Goal: Navigation & Orientation: Find specific page/section

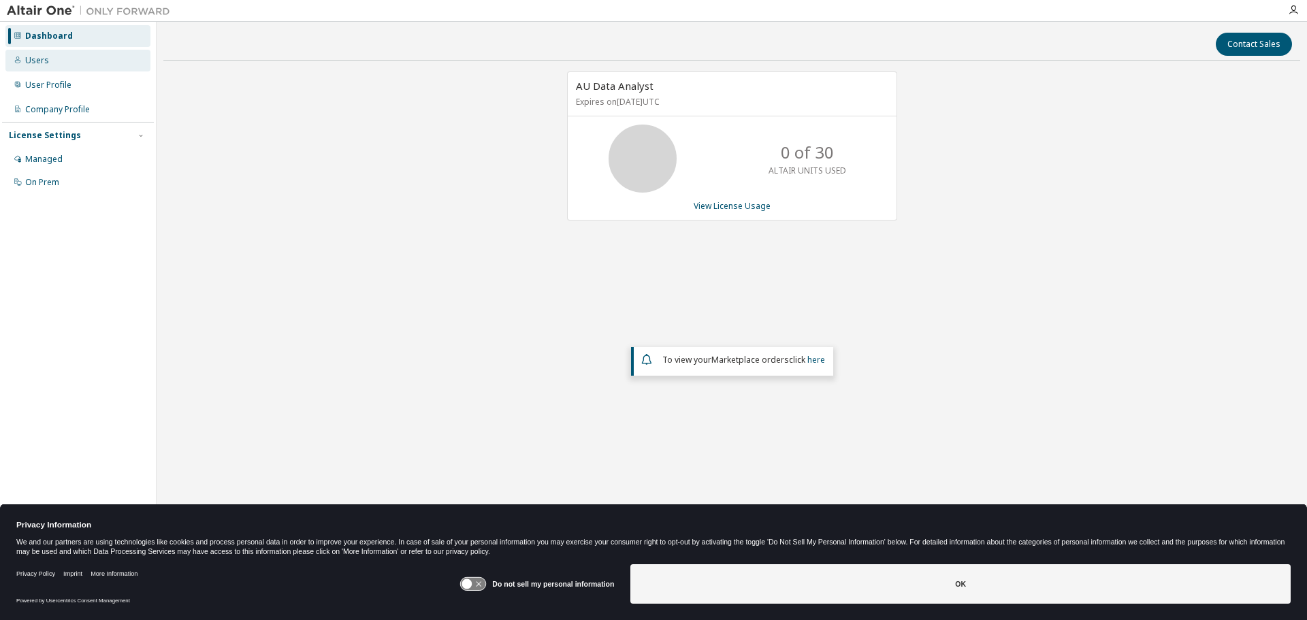
click at [52, 62] on div "Users" at bounding box center [77, 61] width 145 height 22
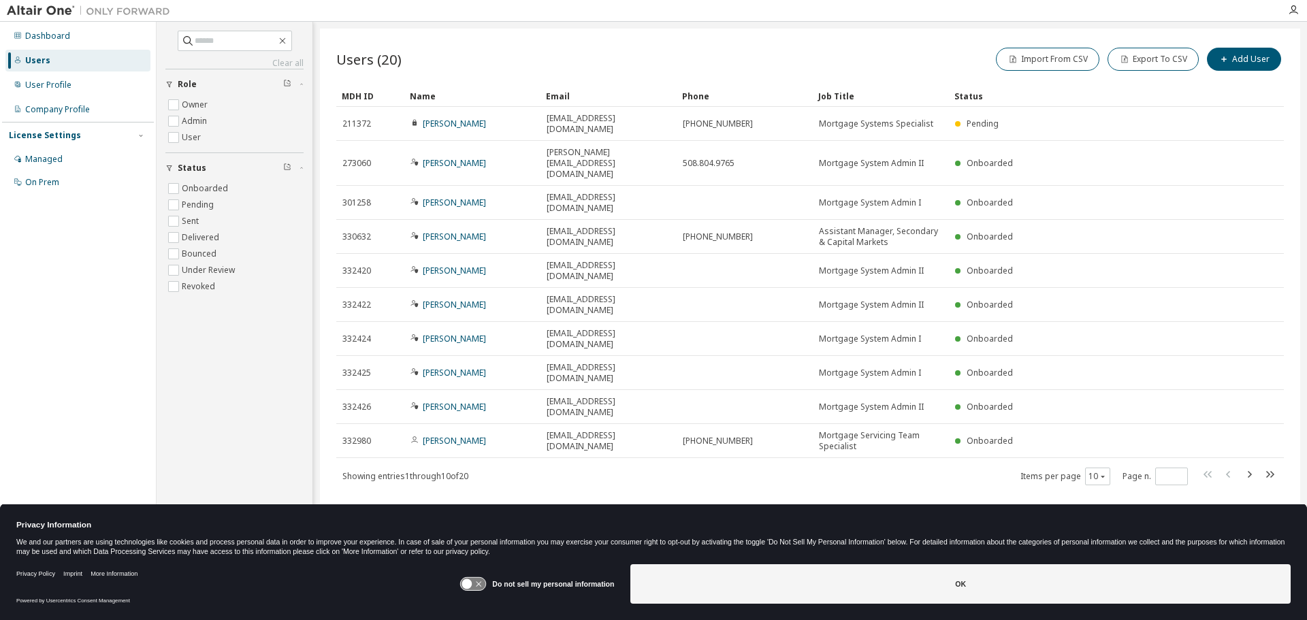
click at [89, 256] on div "Dashboard Users User Profile Company Profile License Settings Managed On Prem" at bounding box center [78, 289] width 152 height 530
click at [69, 41] on div "Dashboard" at bounding box center [77, 36] width 145 height 22
